Goal: Obtain resource: Download file/media

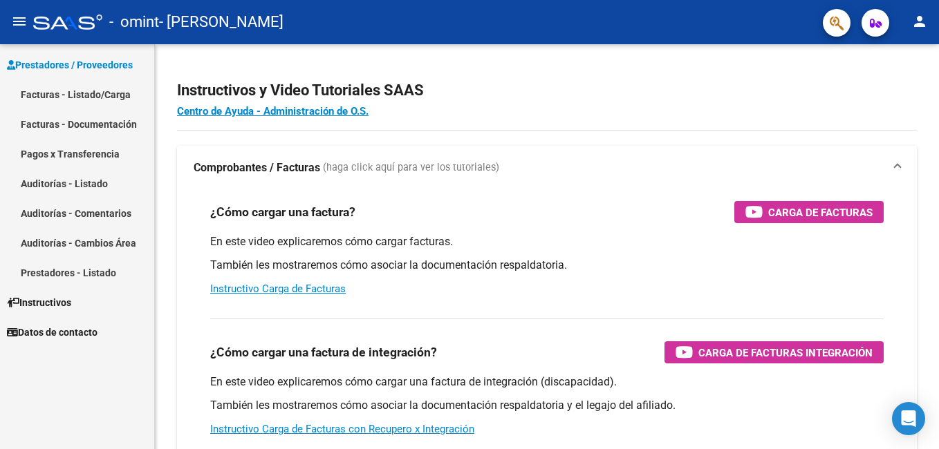
click at [91, 126] on link "Facturas - Documentación" at bounding box center [77, 124] width 154 height 30
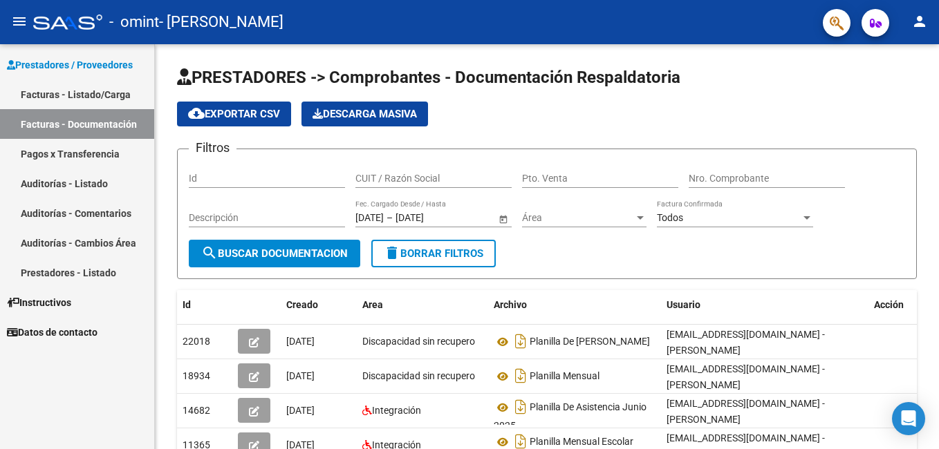
click at [77, 213] on link "Auditorías - Comentarios" at bounding box center [77, 213] width 154 height 30
click at [86, 214] on link "Auditorías - Comentarios" at bounding box center [77, 213] width 154 height 30
click at [64, 226] on link "Auditorías - Comentarios" at bounding box center [77, 213] width 154 height 30
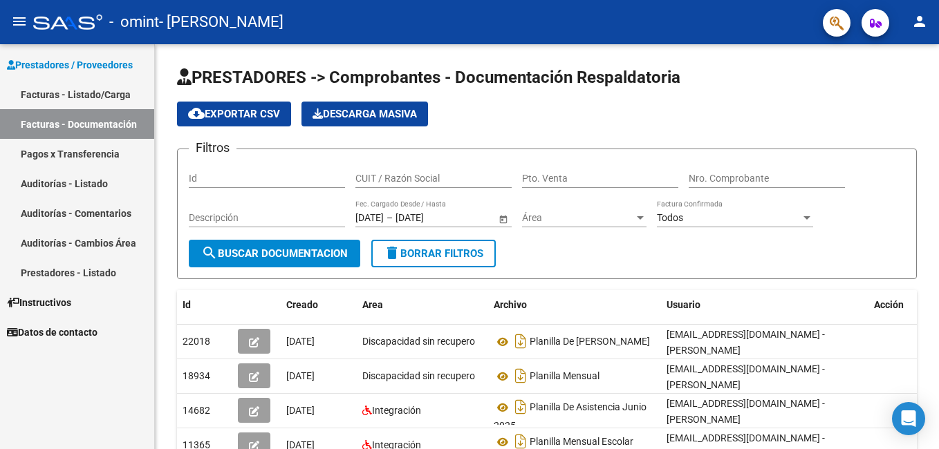
click at [55, 213] on link "Auditorías - Comentarios" at bounding box center [77, 213] width 154 height 30
click at [56, 213] on link "Auditorías - Comentarios" at bounding box center [77, 213] width 154 height 30
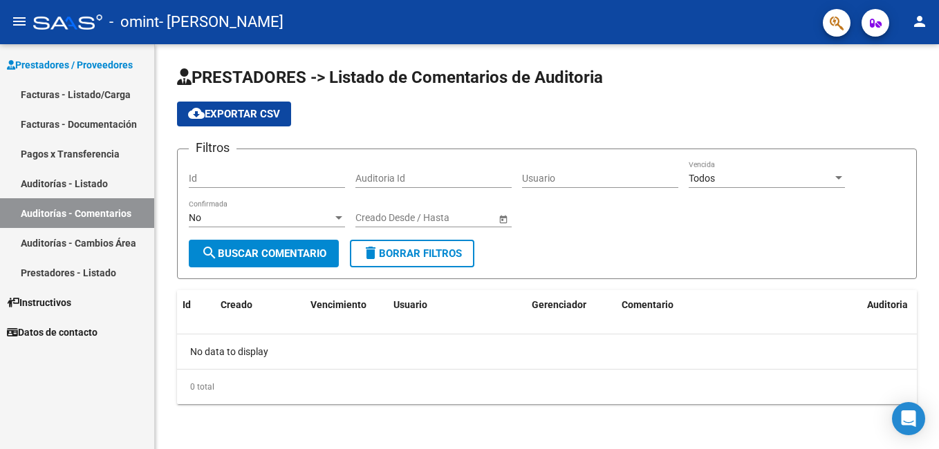
click at [77, 213] on link "Auditorías - Comentarios" at bounding box center [77, 213] width 154 height 30
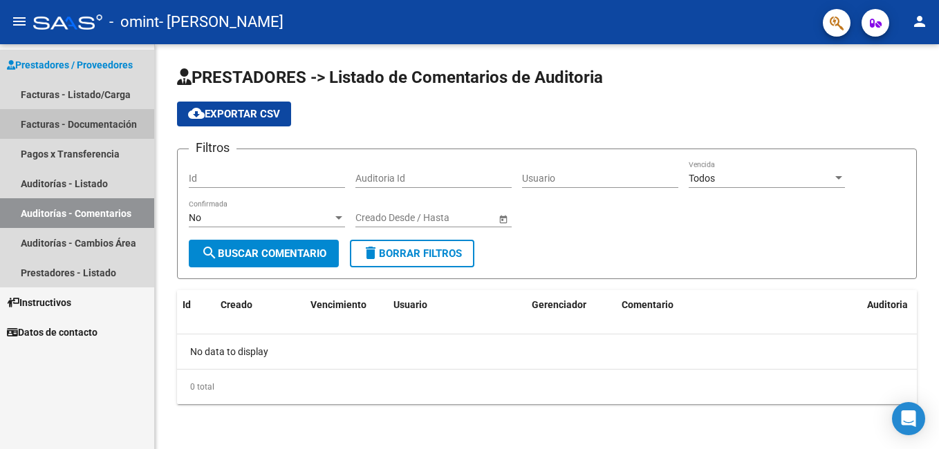
click at [111, 123] on link "Facturas - Documentación" at bounding box center [77, 124] width 154 height 30
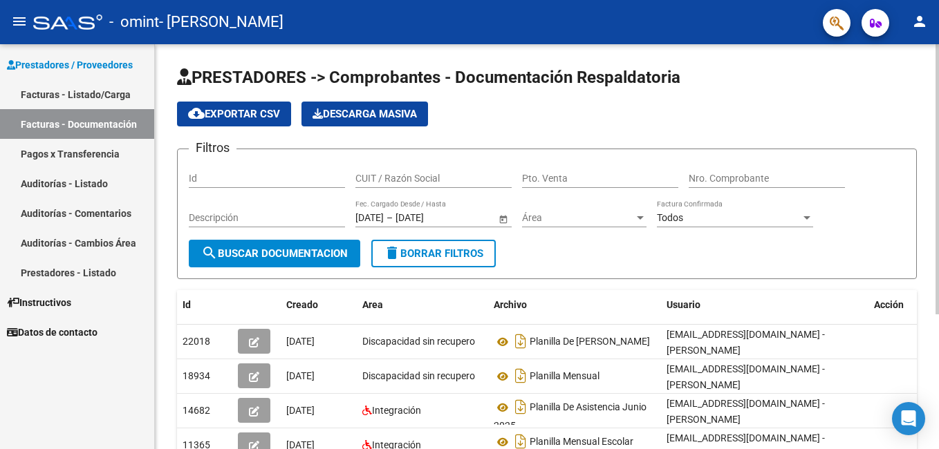
click at [923, 178] on div "PRESTADORES -> Comprobantes - Documentación Respaldatoria cloud_download Export…" at bounding box center [548, 347] width 787 height 606
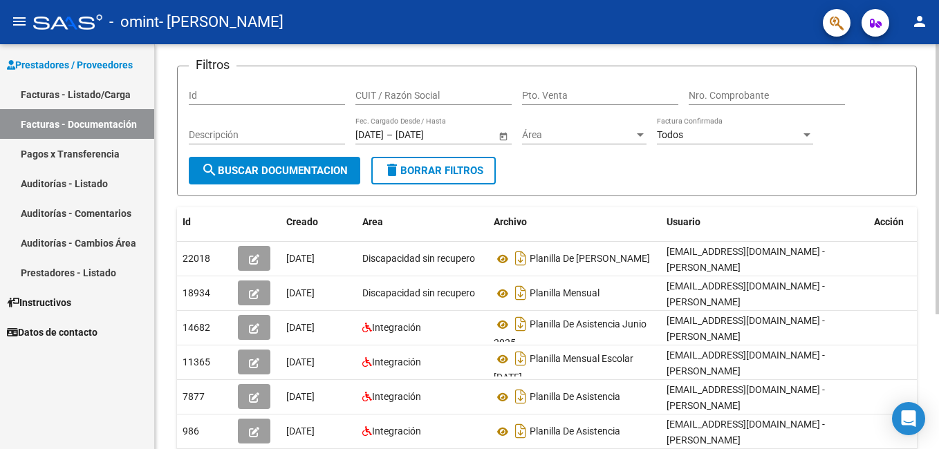
click at [932, 186] on div "PRESTADORES -> Comprobantes - Documentación Respaldatoria cloud_download Export…" at bounding box center [548, 264] width 787 height 606
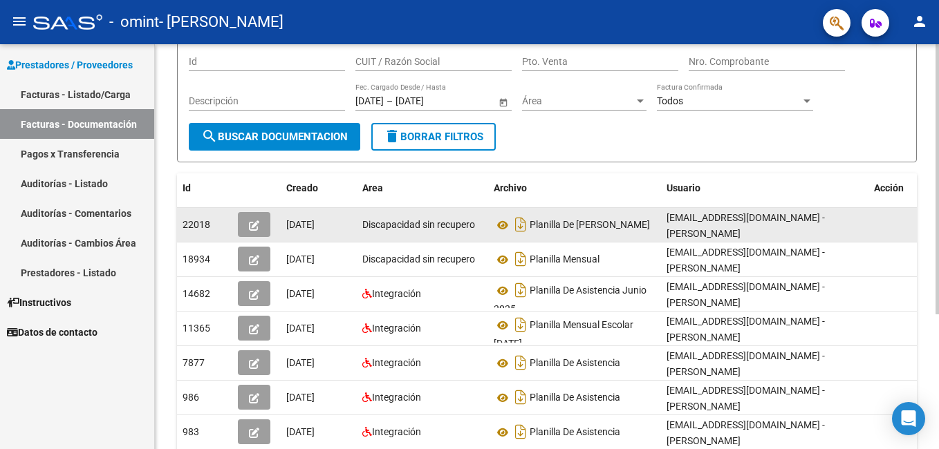
click at [253, 227] on icon "button" at bounding box center [254, 225] width 10 height 10
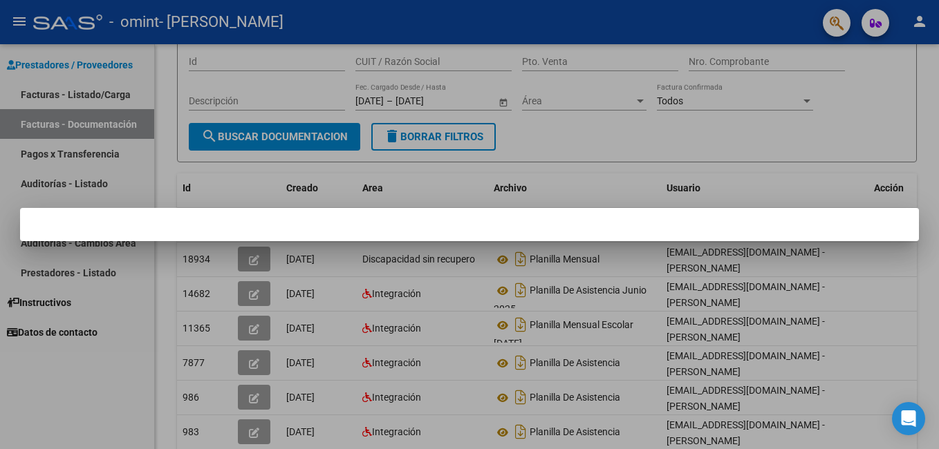
click at [929, 312] on div at bounding box center [469, 224] width 939 height 449
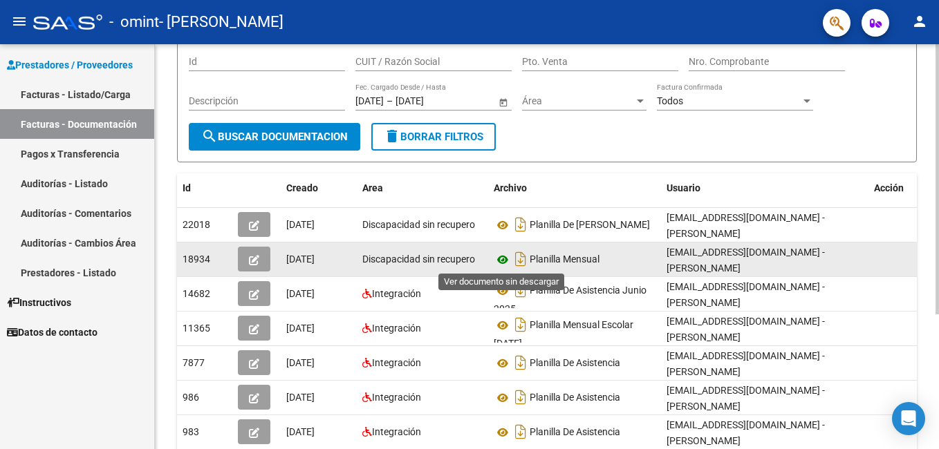
click at [502, 260] on icon at bounding box center [503, 260] width 18 height 17
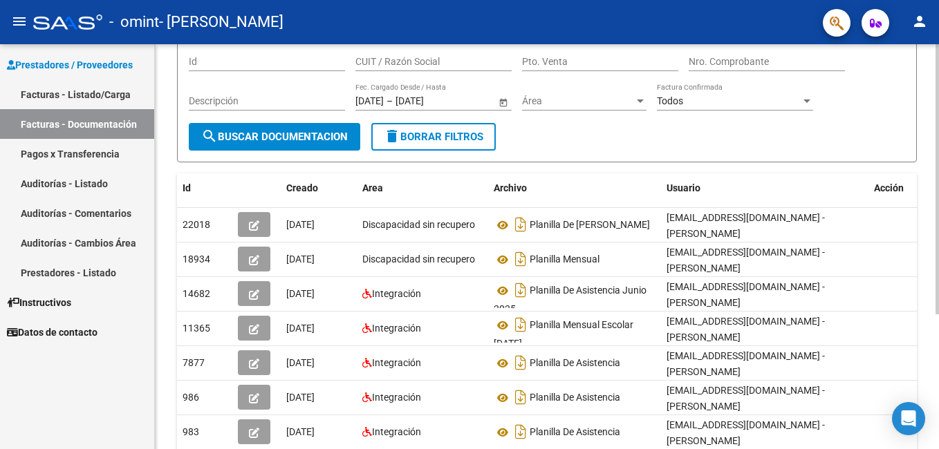
click at [807, 100] on div at bounding box center [806, 101] width 7 height 3
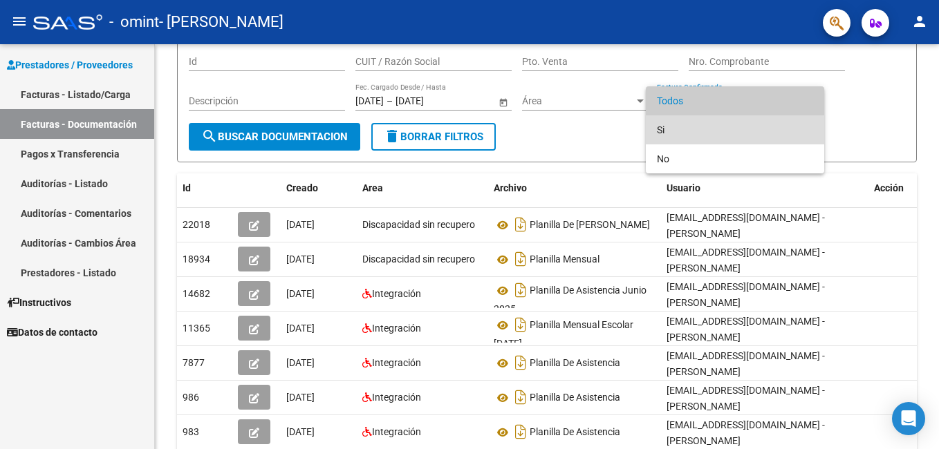
click at [684, 131] on span "Si" at bounding box center [735, 129] width 156 height 29
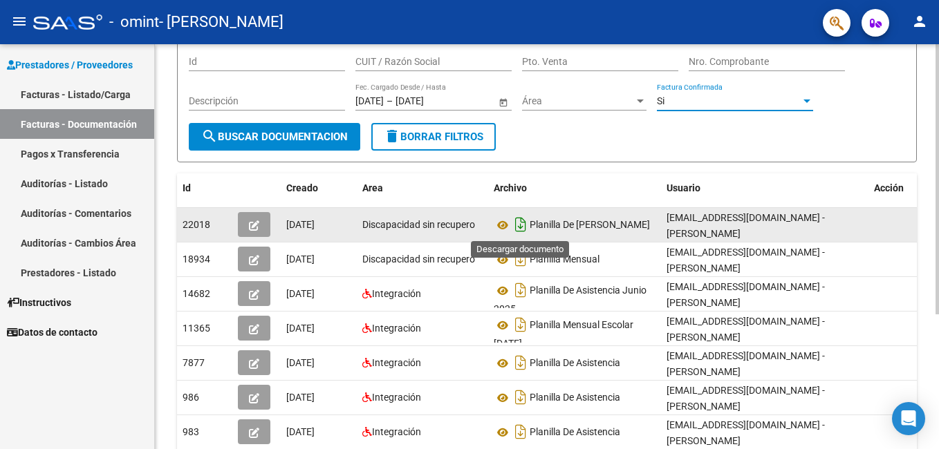
click at [518, 224] on icon "Descargar documento" at bounding box center [520, 225] width 18 height 22
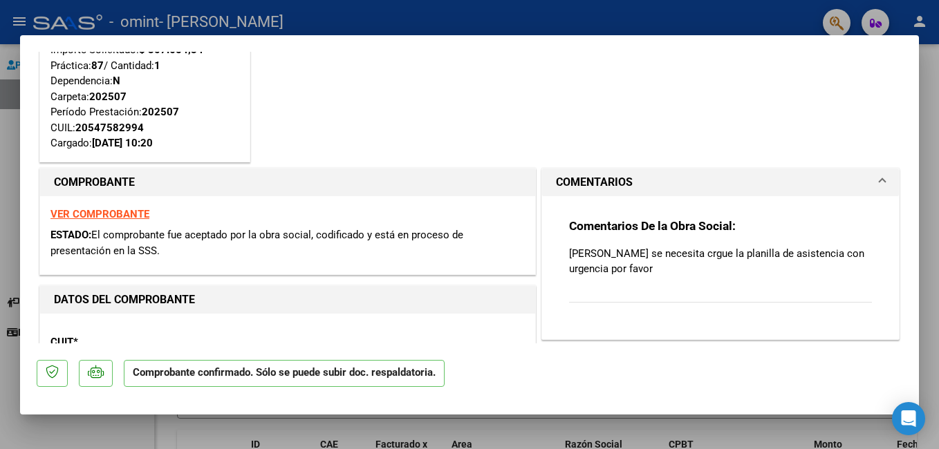
scroll to position [101, 0]
